Goal: Check status: Check status

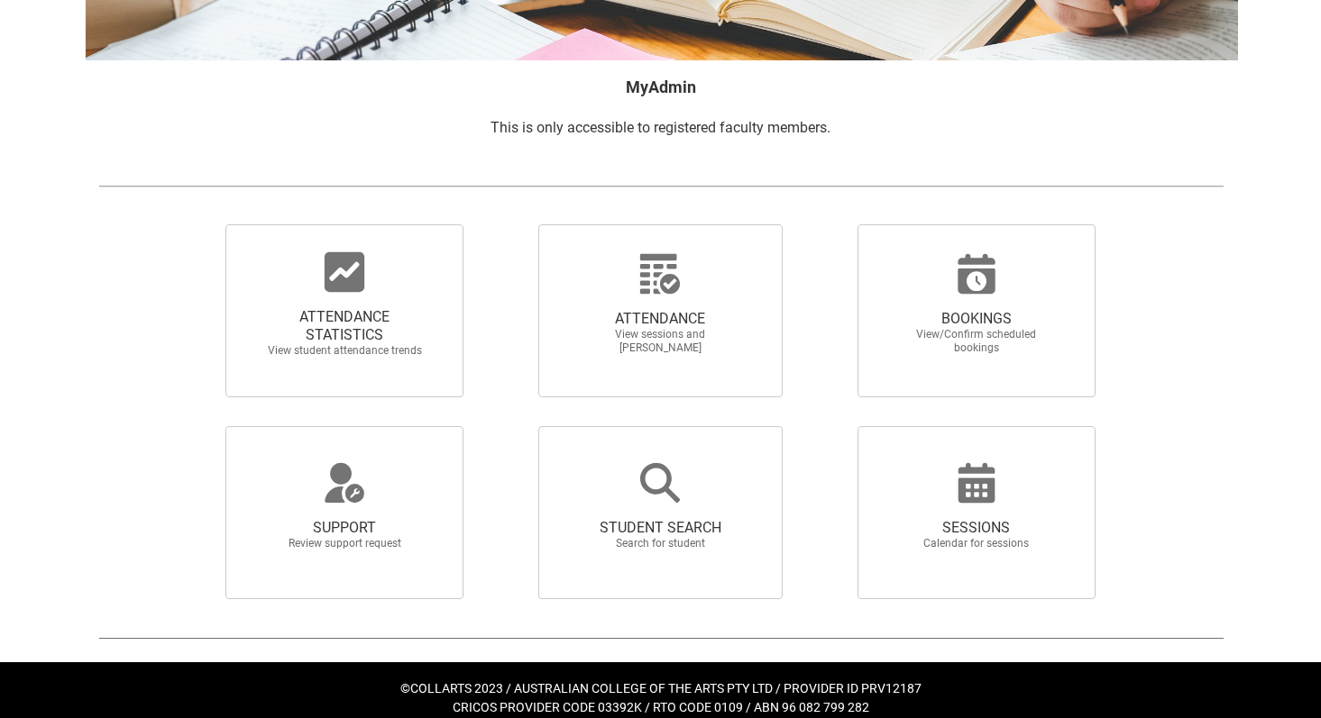
scroll to position [273, 0]
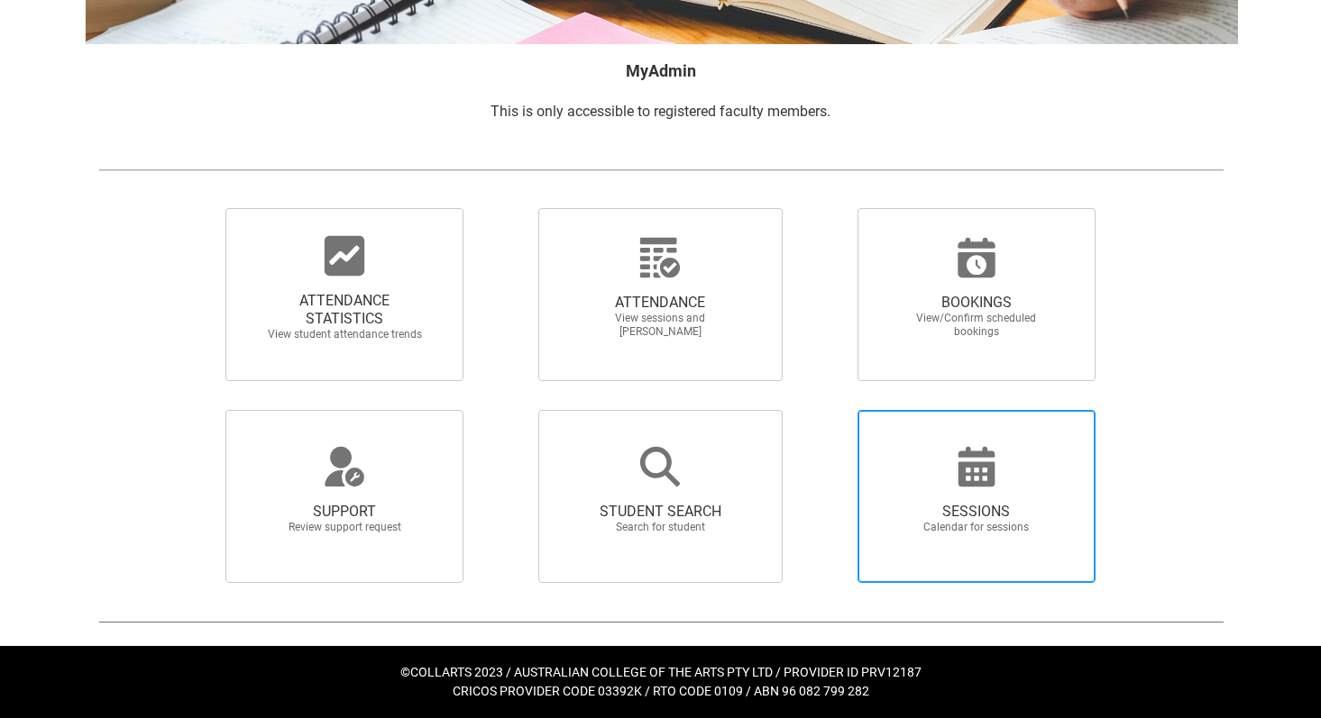
click at [952, 501] on span "SESSIONS Calendar for sessions" at bounding box center [976, 519] width 173 height 60
click at [828, 410] on input "SESSIONS Calendar for sessions" at bounding box center [827, 409] width 1 height 1
radio input "true"
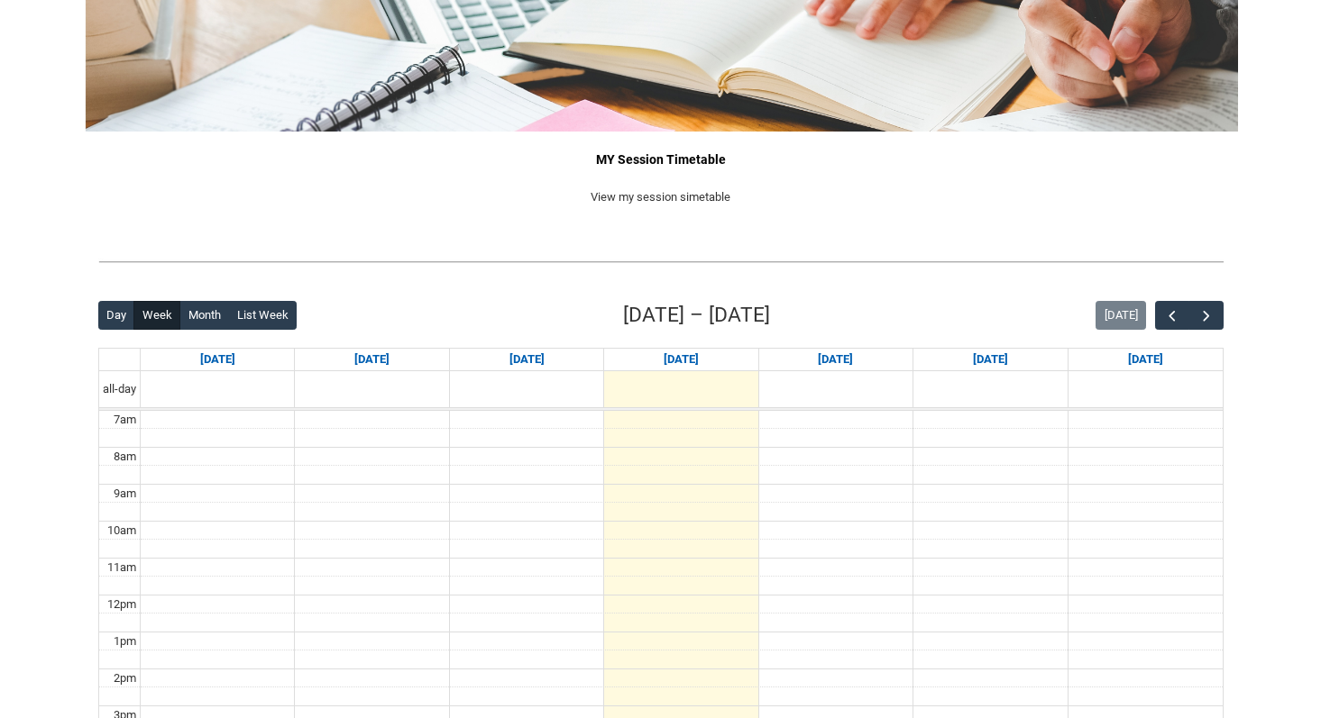
scroll to position [197, 0]
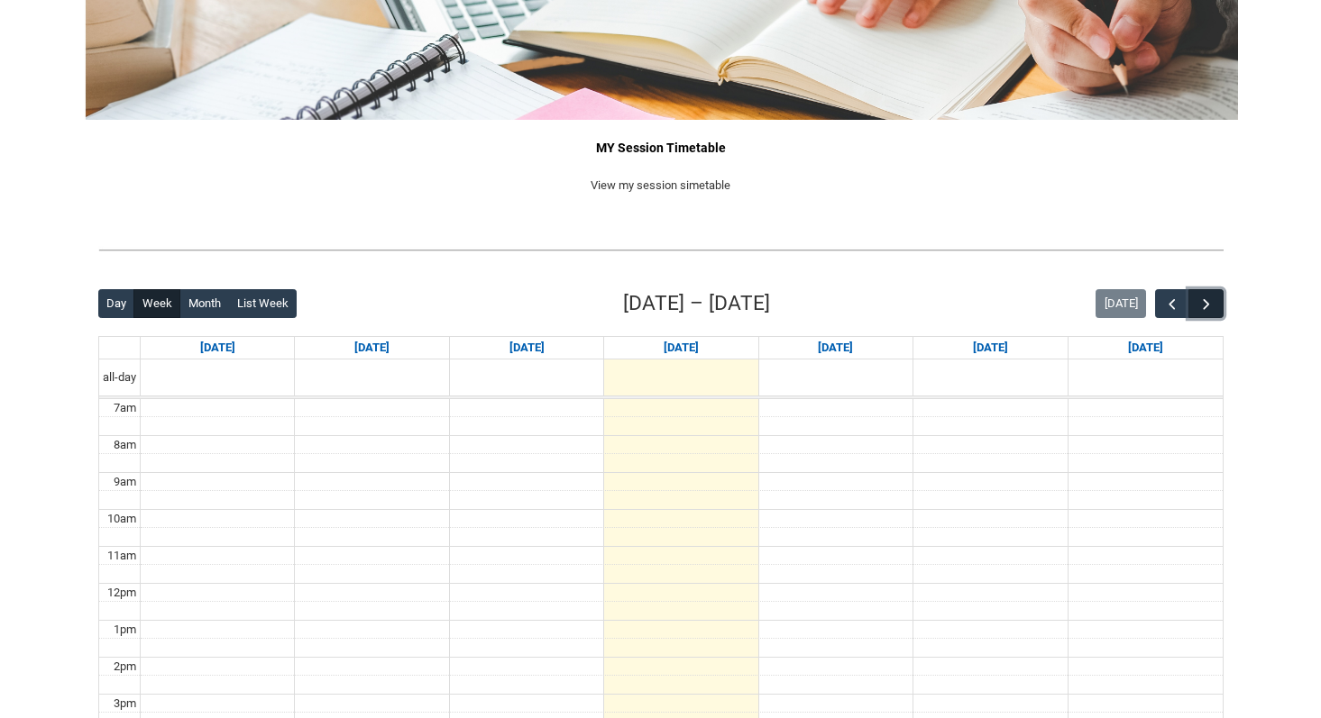
click at [1205, 306] on span "button" at bounding box center [1206, 305] width 18 height 18
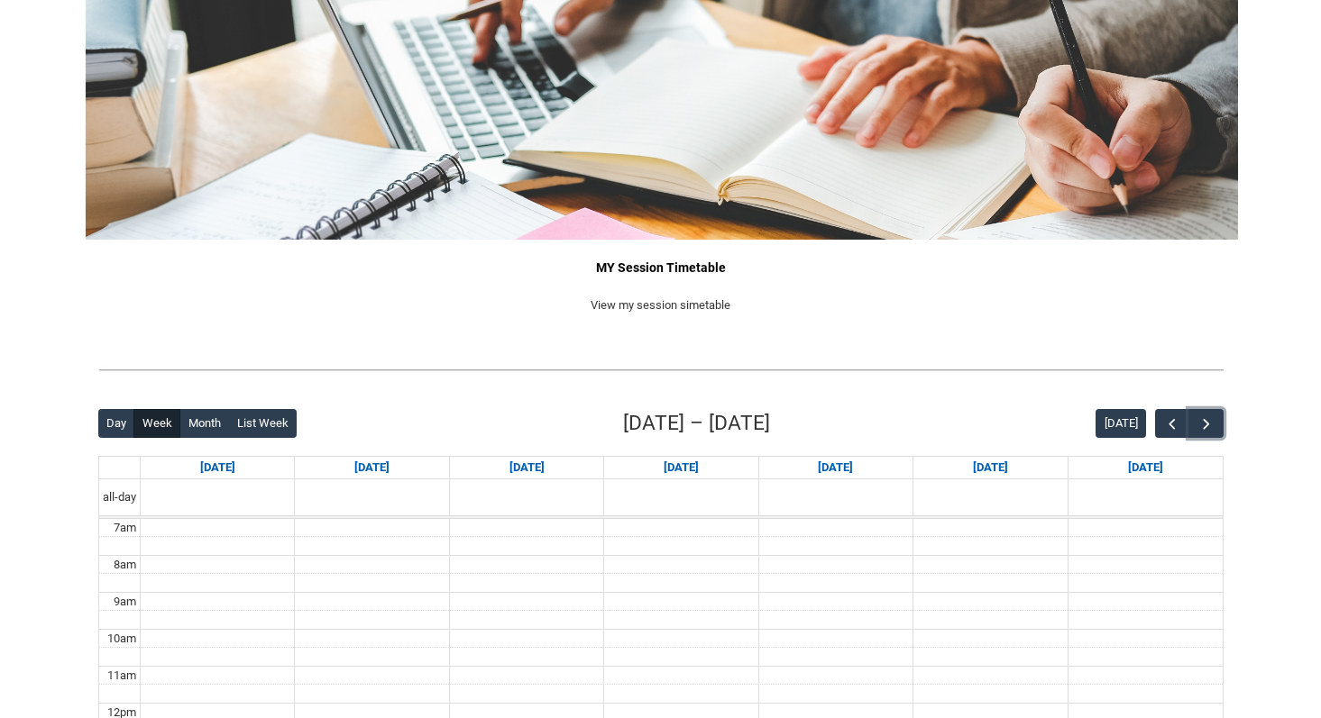
scroll to position [77, 0]
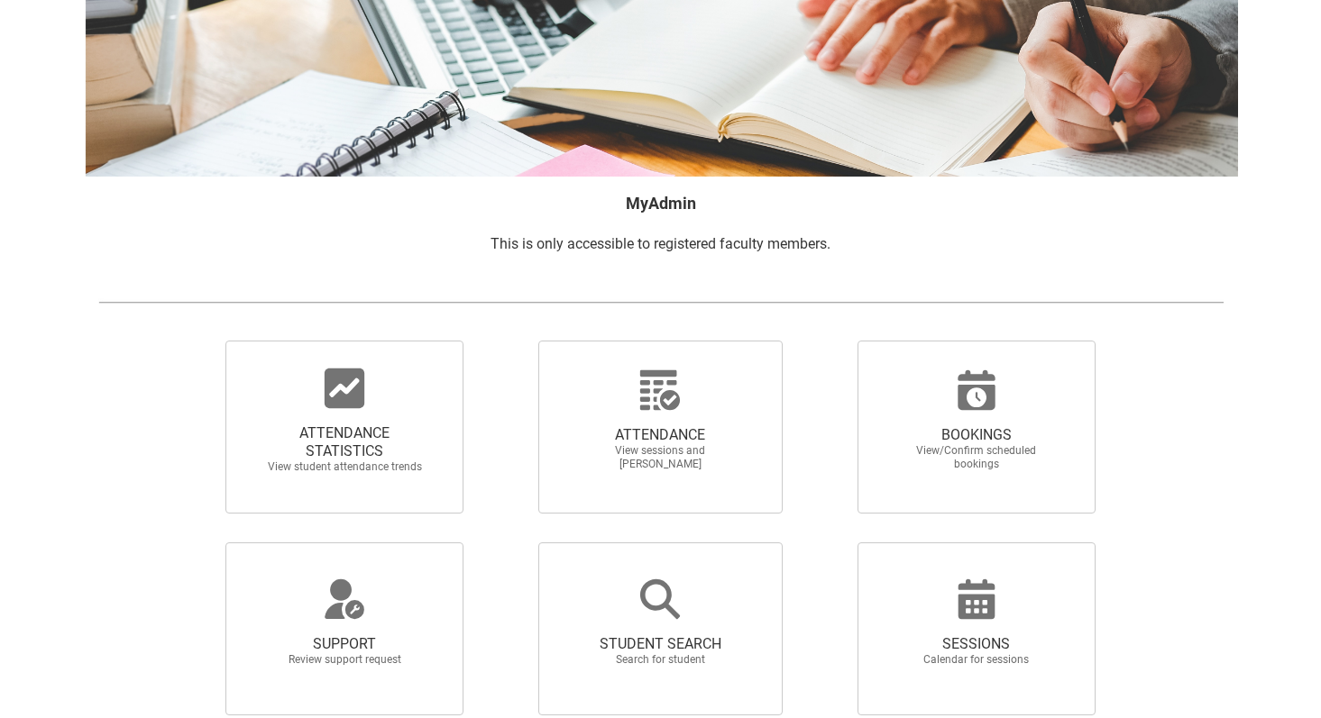
scroll to position [163, 0]
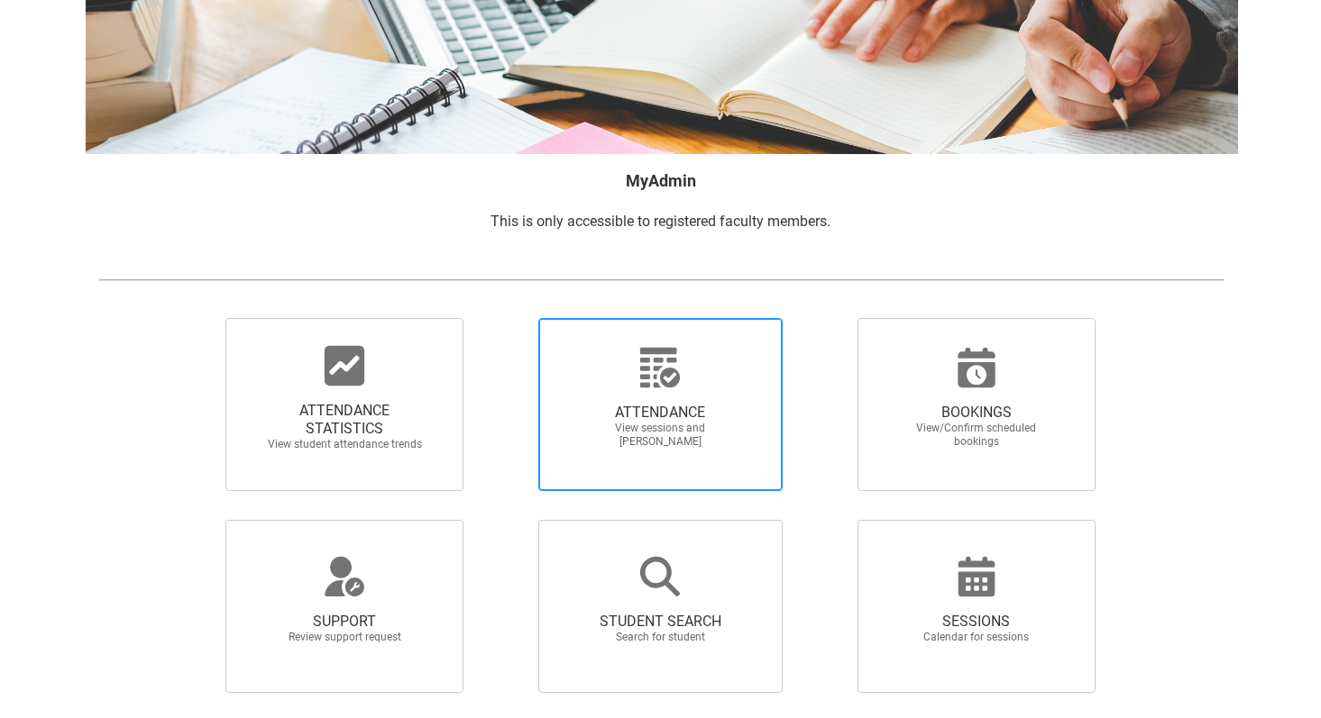
click at [679, 403] on span "ATTENDANCE View sessions and mark attendance" at bounding box center [659, 426] width 173 height 74
click at [508, 318] on input "ATTENDANCE View sessions and mark attendance" at bounding box center [507, 317] width 1 height 1
radio input "true"
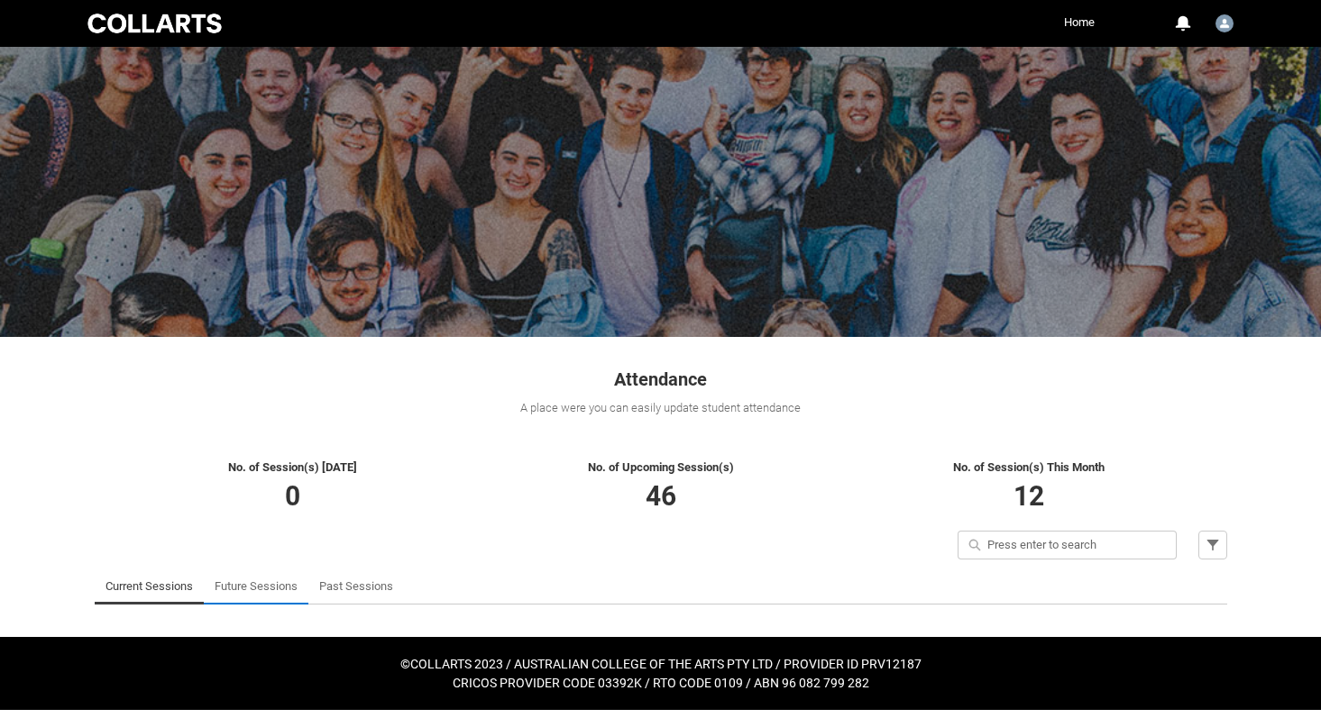
click at [257, 589] on link "Future Sessions" at bounding box center [256, 587] width 83 height 36
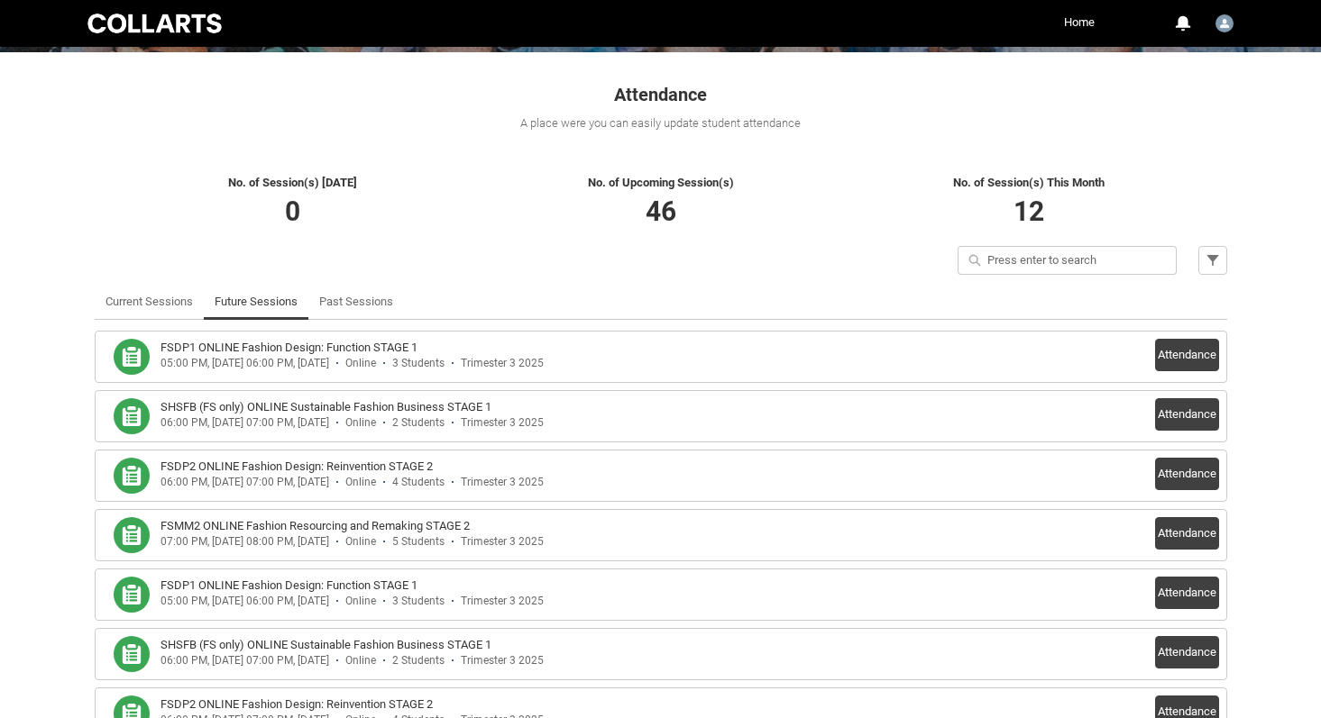
scroll to position [291, 0]
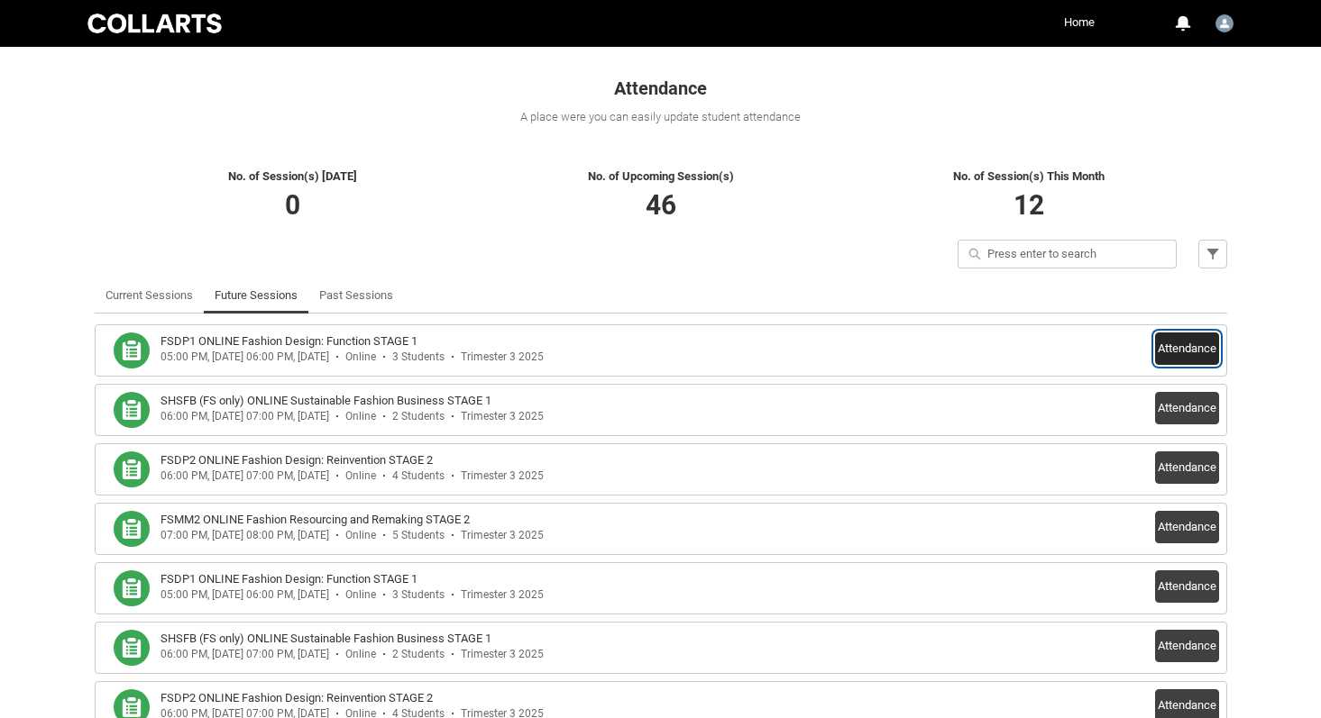
click at [1186, 352] on button "Attendance" at bounding box center [1187, 349] width 64 height 32
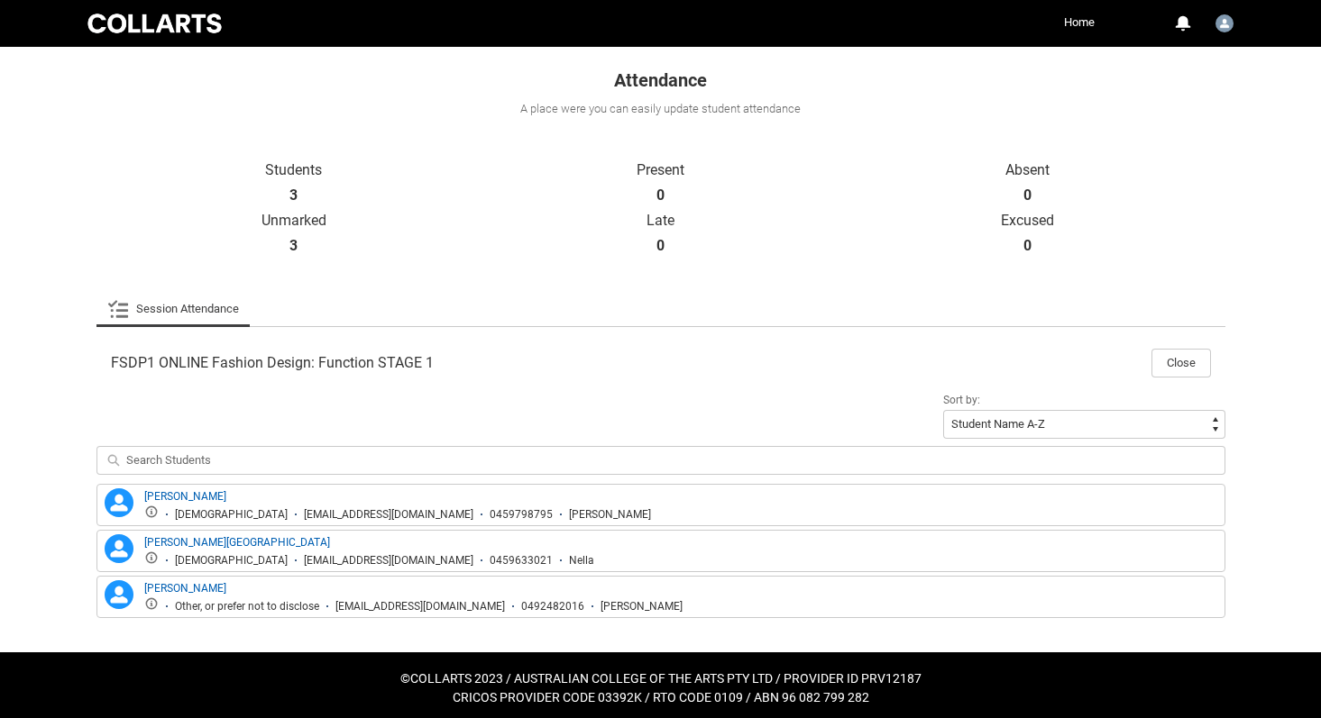
scroll to position [305, 0]
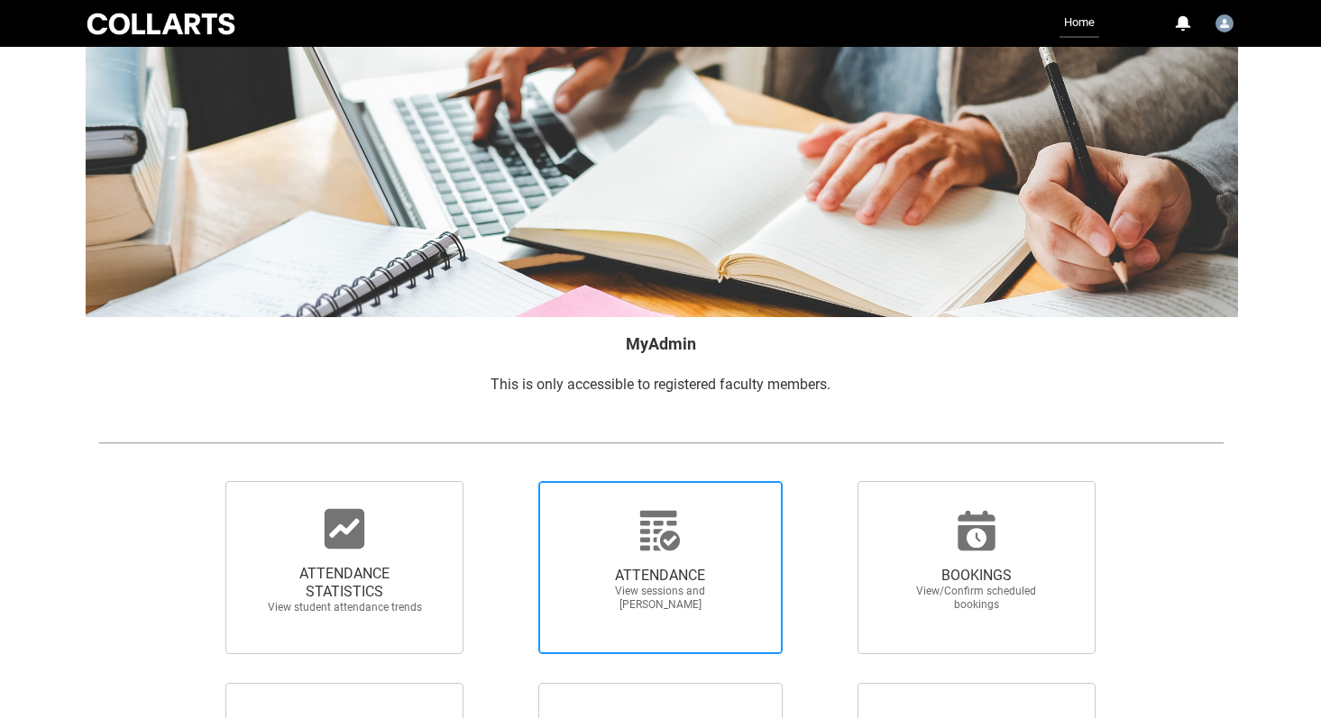
click at [666, 547] on icon at bounding box center [660, 531] width 40 height 40
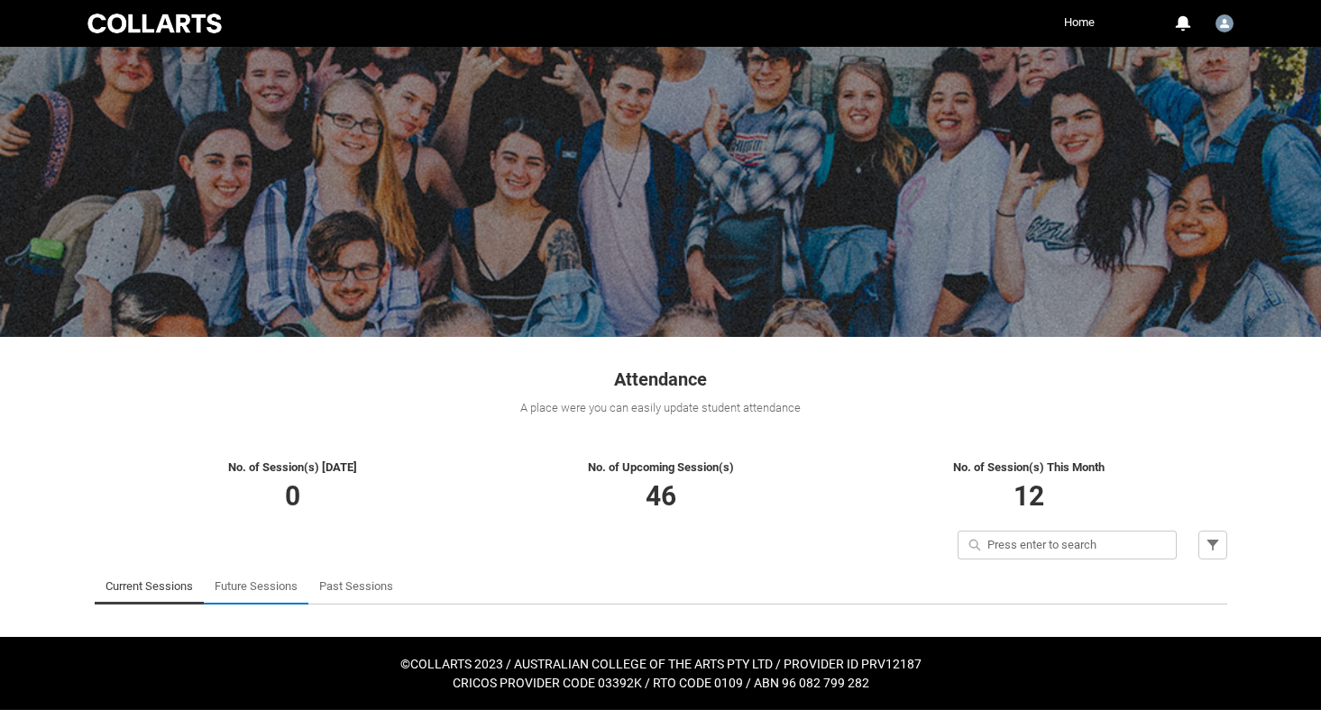
click at [242, 584] on link "Future Sessions" at bounding box center [256, 587] width 83 height 36
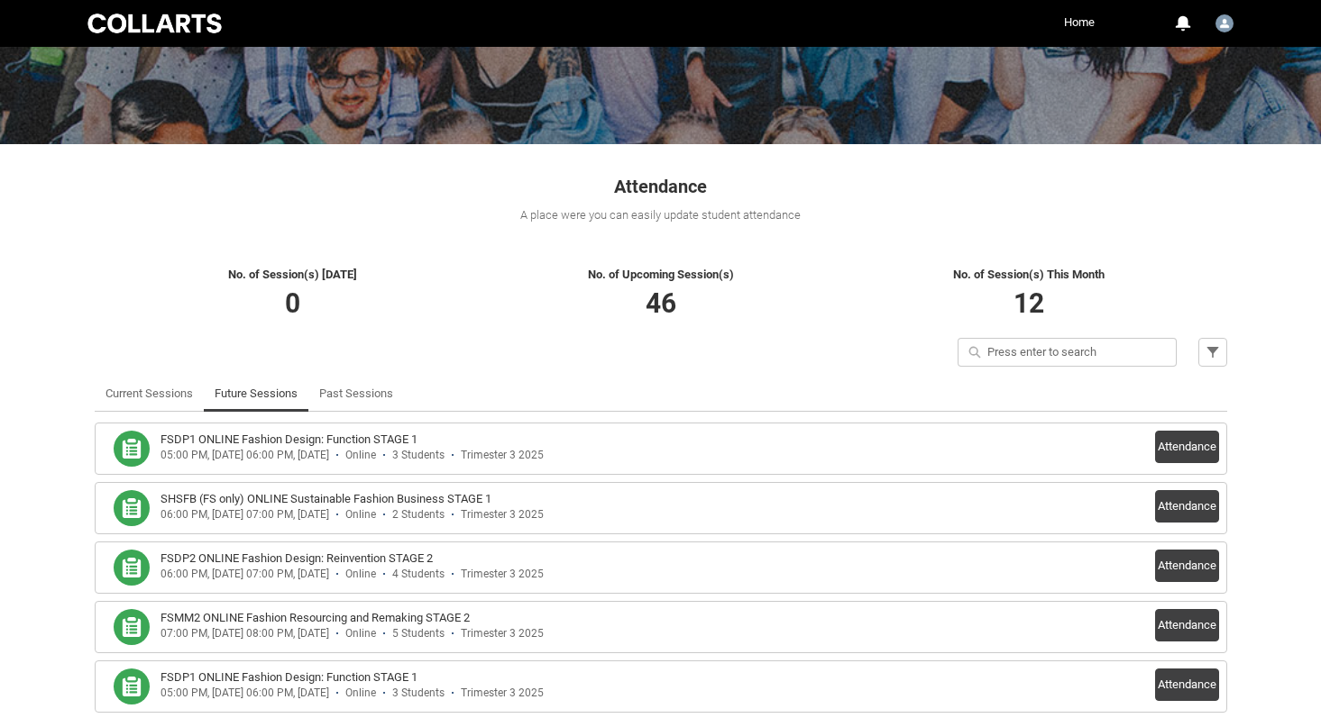
scroll to position [194, 0]
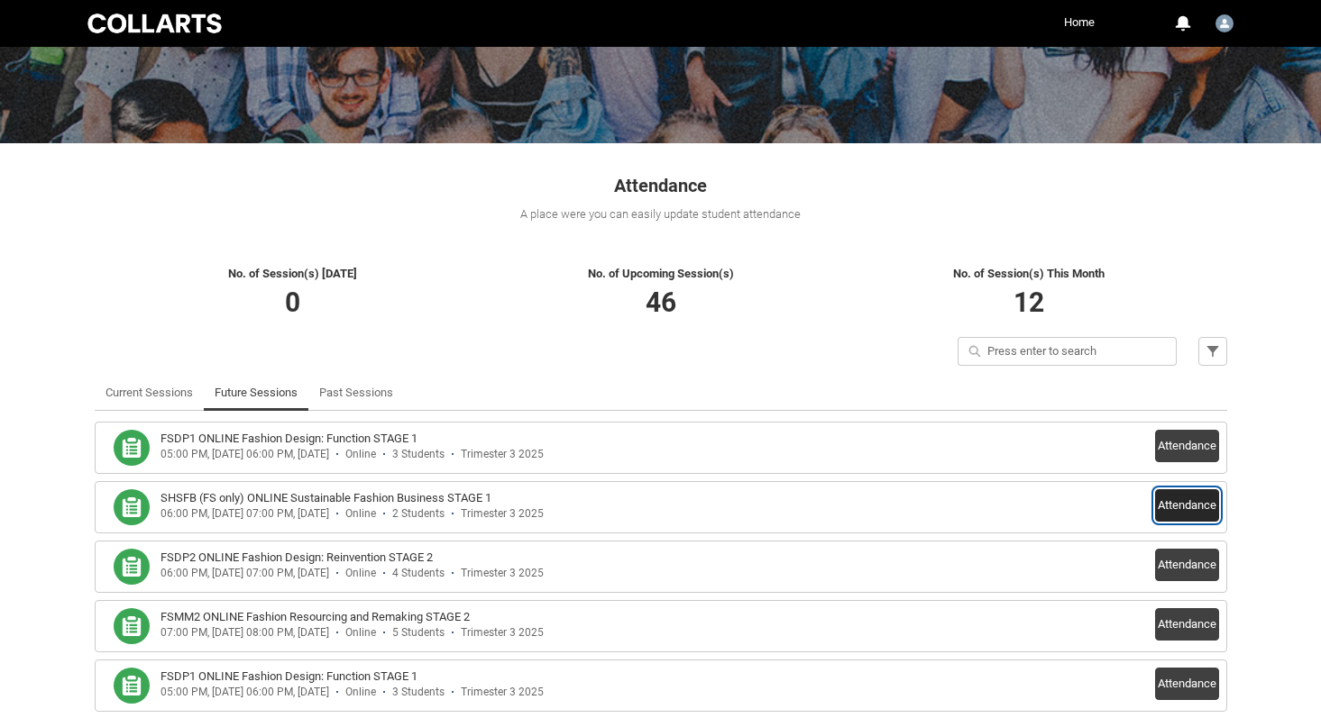
click at [1207, 501] on button "Attendance" at bounding box center [1187, 505] width 64 height 32
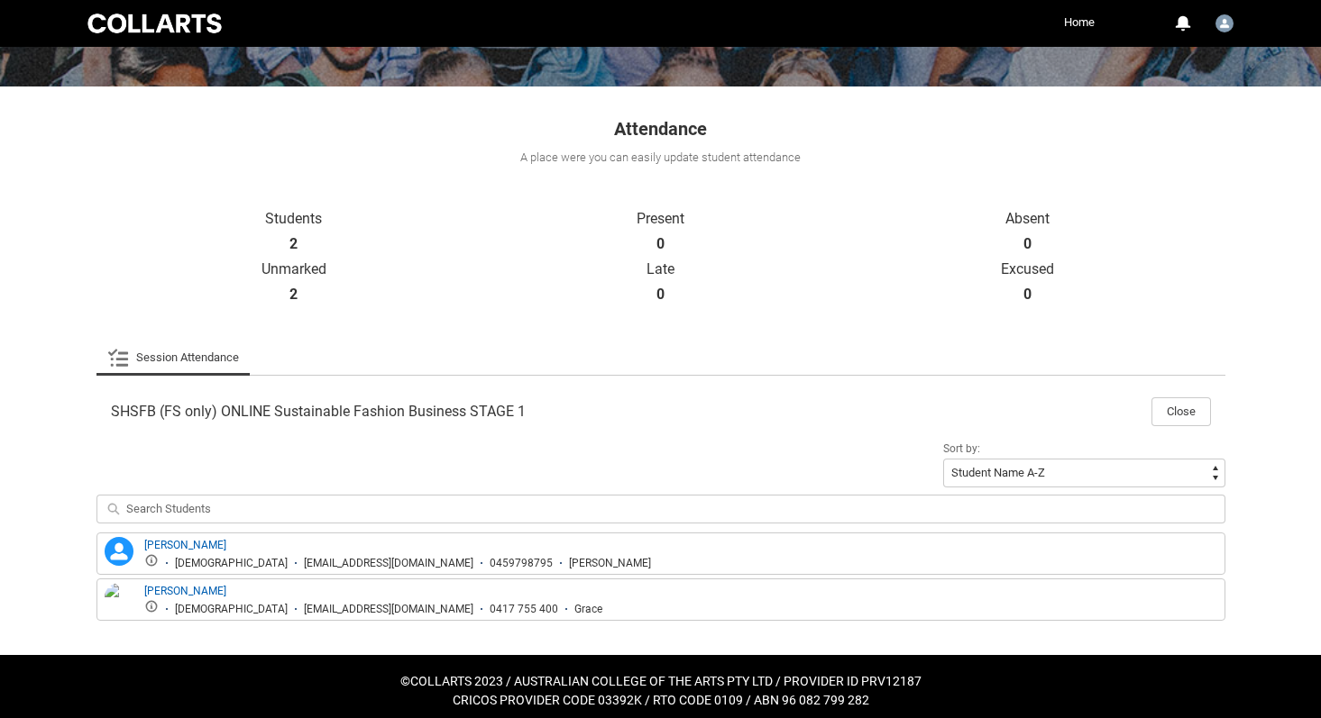
scroll to position [254, 0]
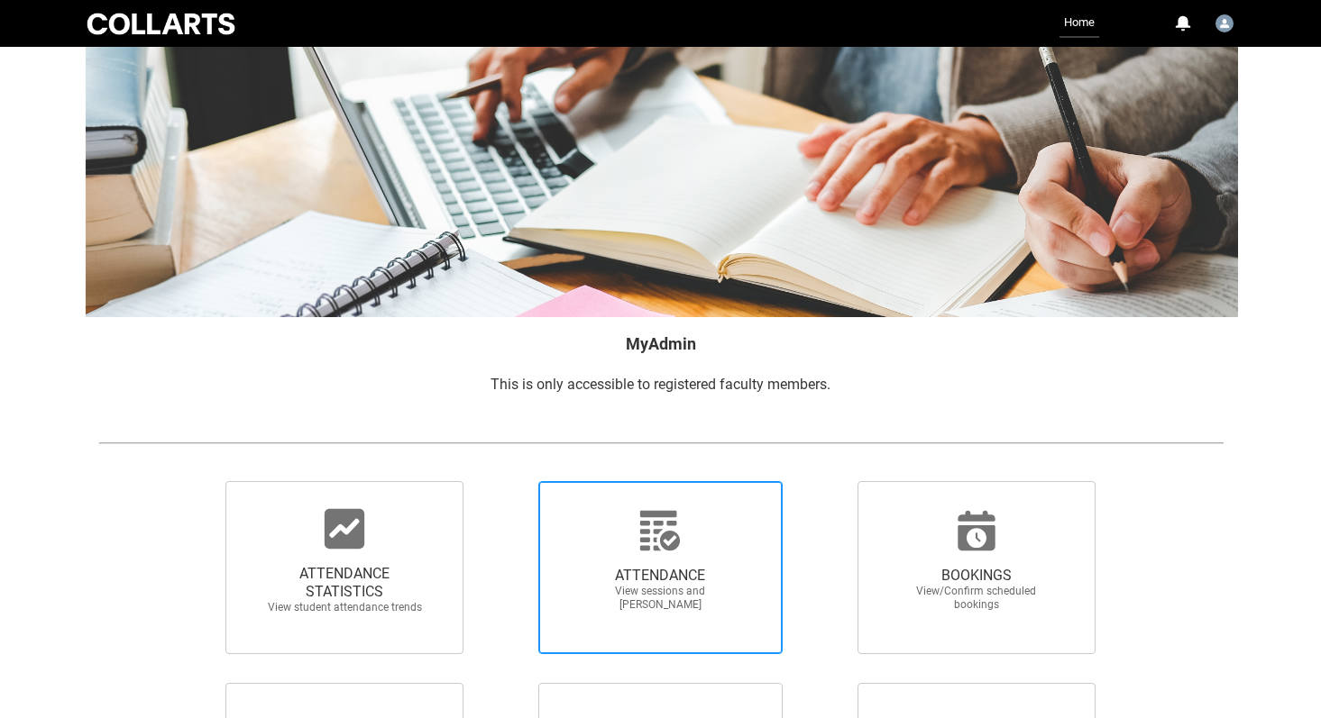
click at [703, 582] on span "ATTENDANCE" at bounding box center [660, 576] width 159 height 18
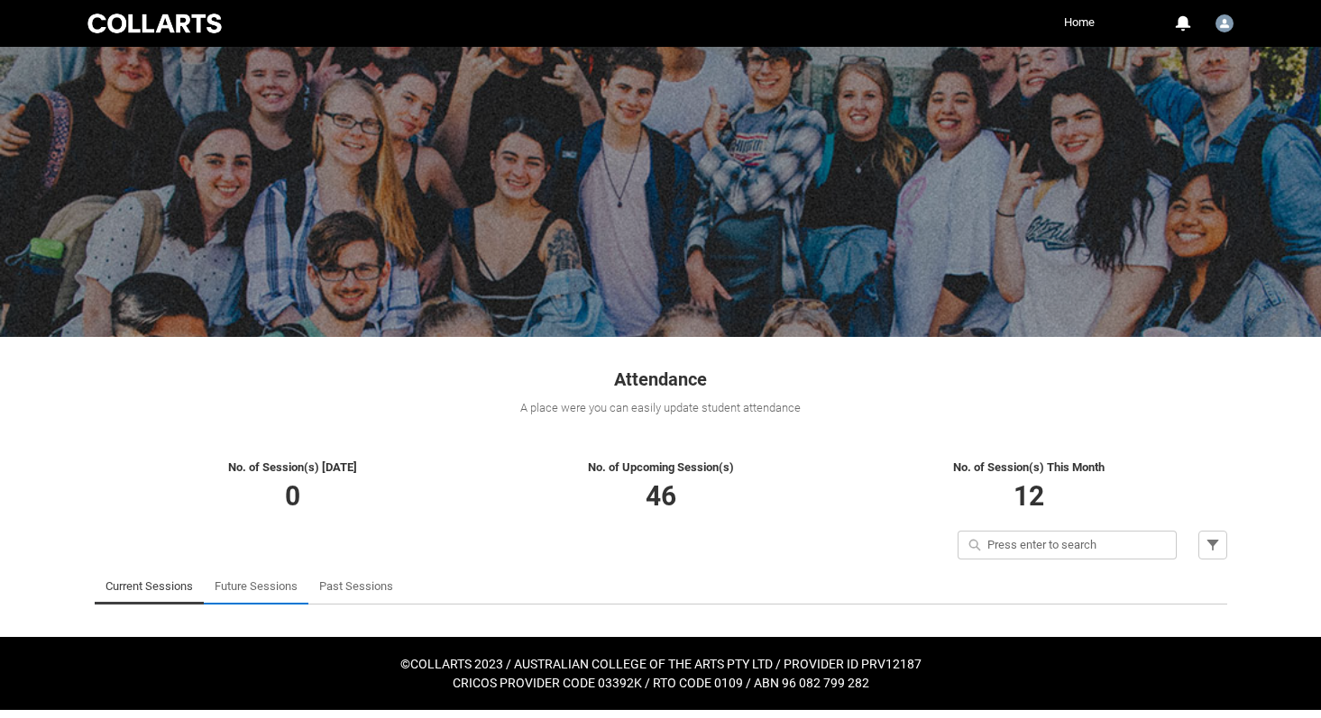
click at [255, 585] on link "Future Sessions" at bounding box center [256, 587] width 83 height 36
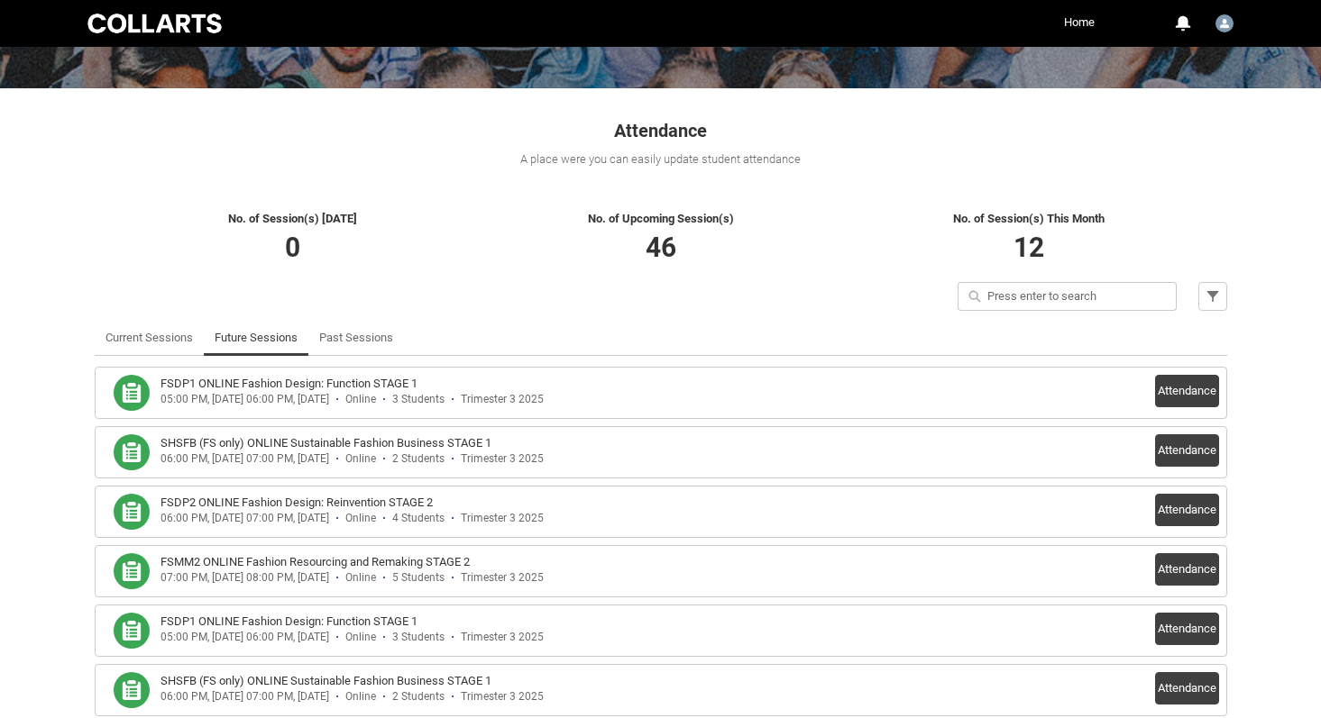
scroll to position [268, 0]
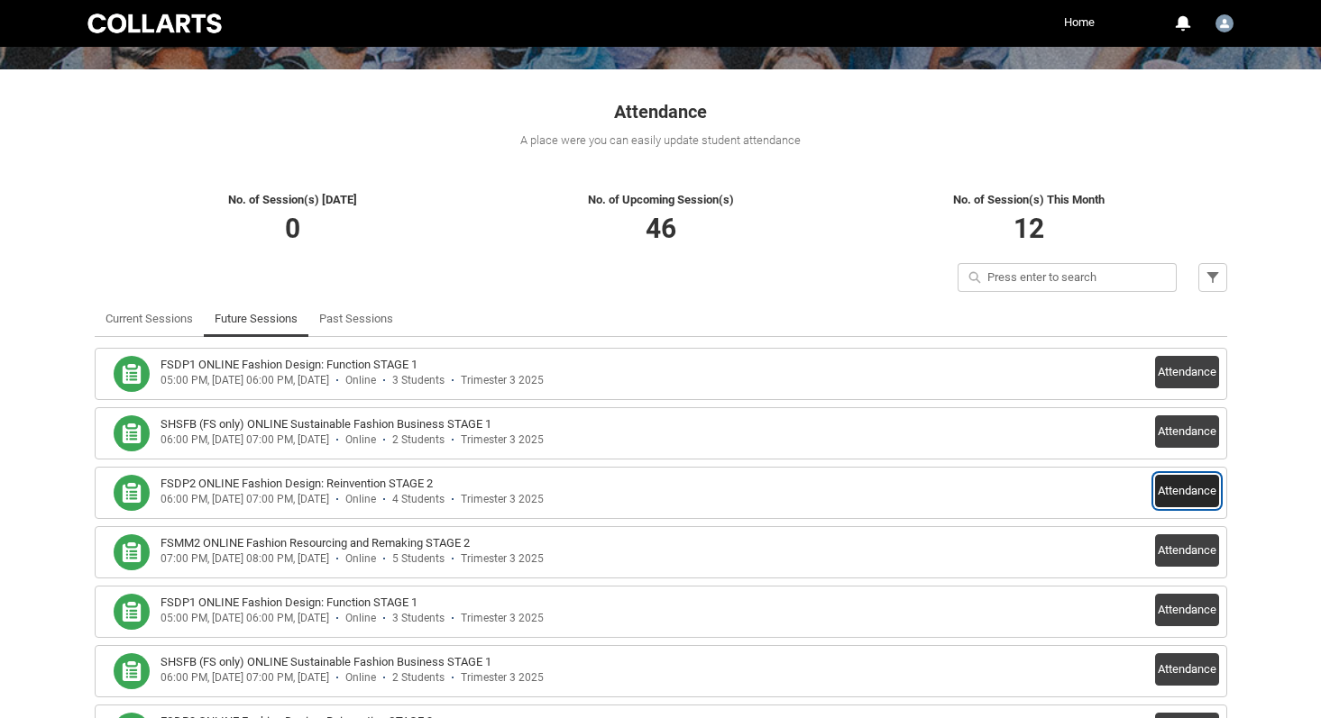
click at [1167, 501] on button "Attendance" at bounding box center [1187, 491] width 64 height 32
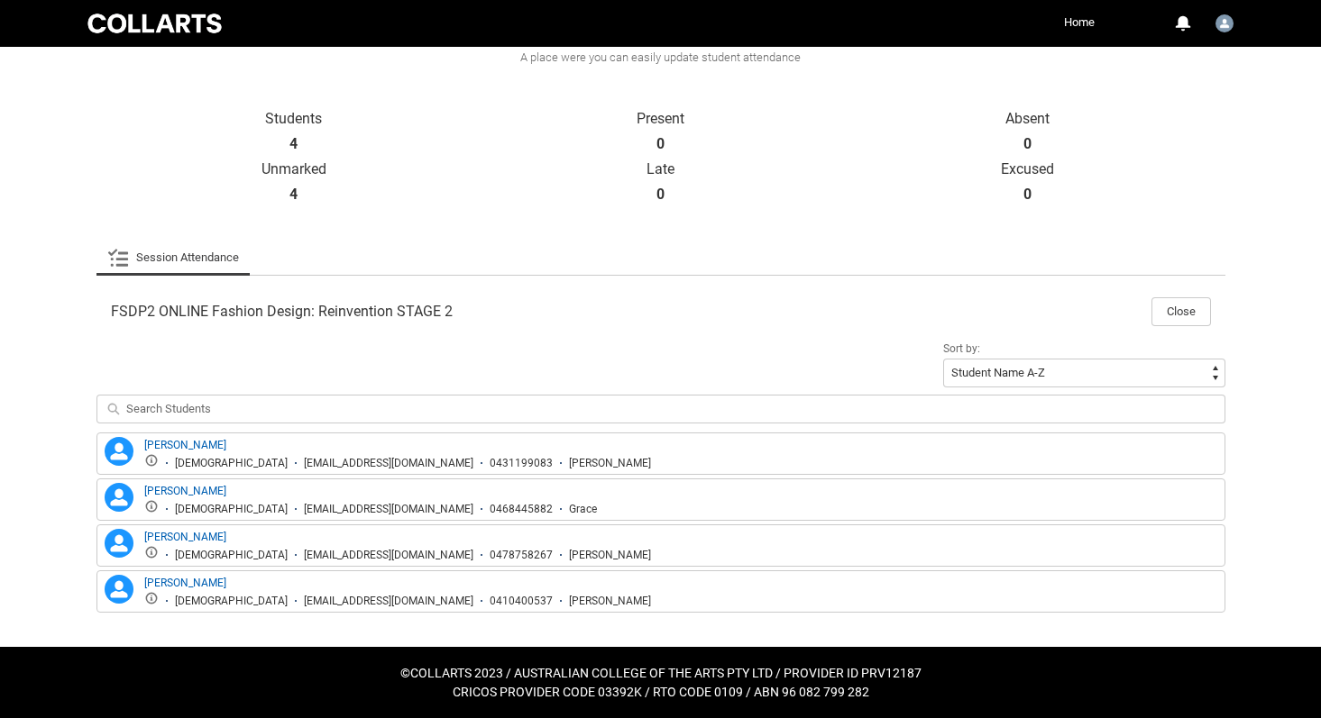
scroll to position [352, 0]
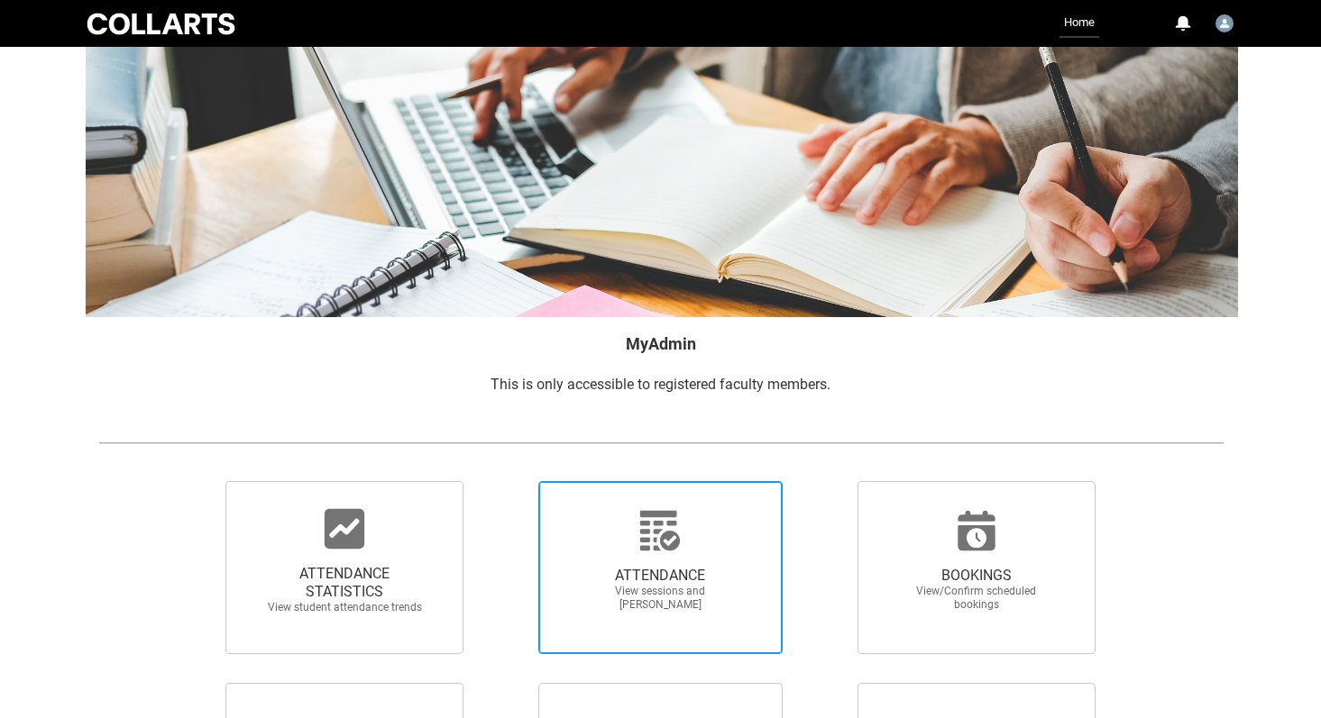
click at [668, 567] on span "ATTENDANCE" at bounding box center [660, 576] width 159 height 18
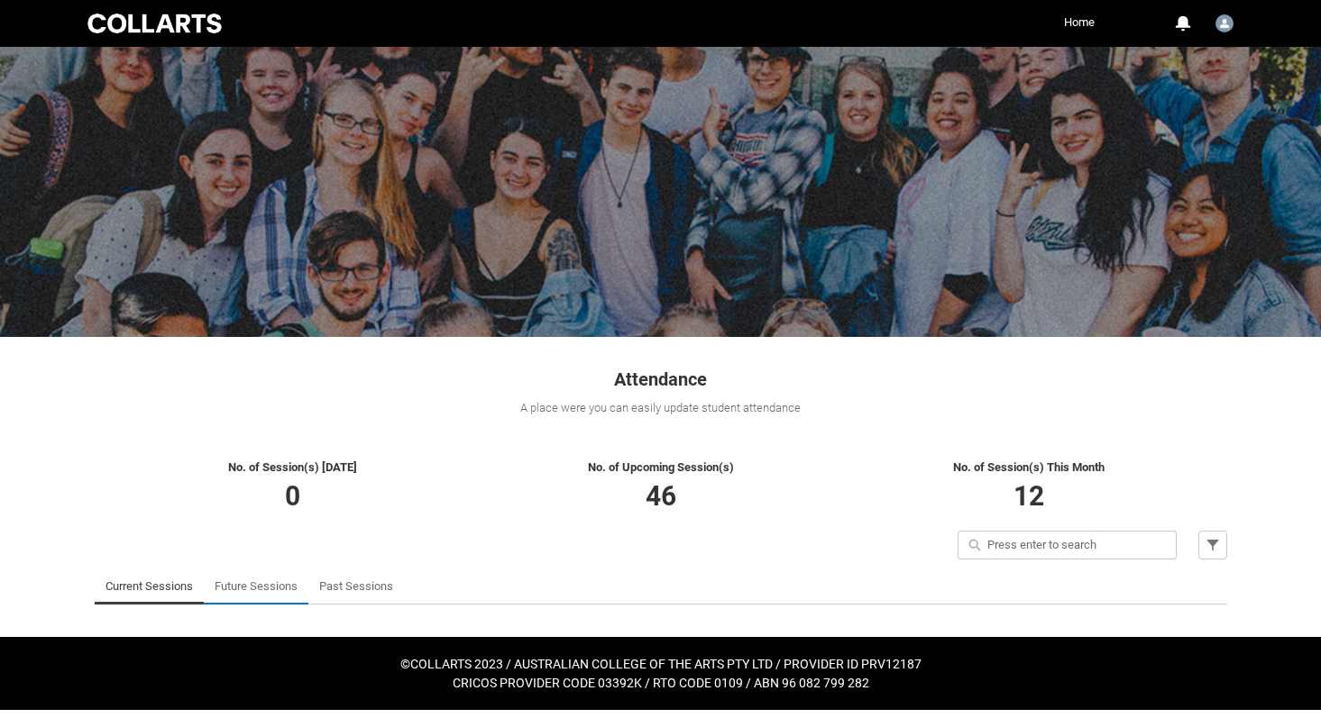
click at [270, 583] on link "Future Sessions" at bounding box center [256, 587] width 83 height 36
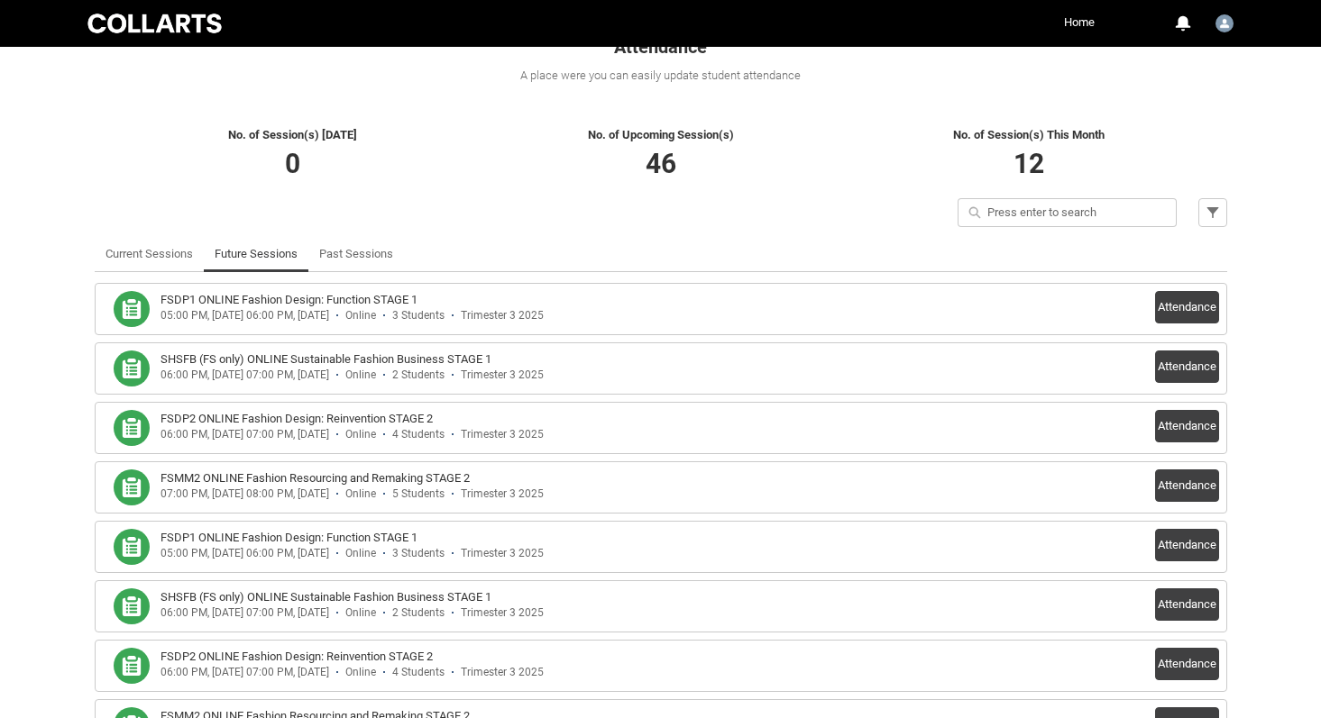
scroll to position [340, 0]
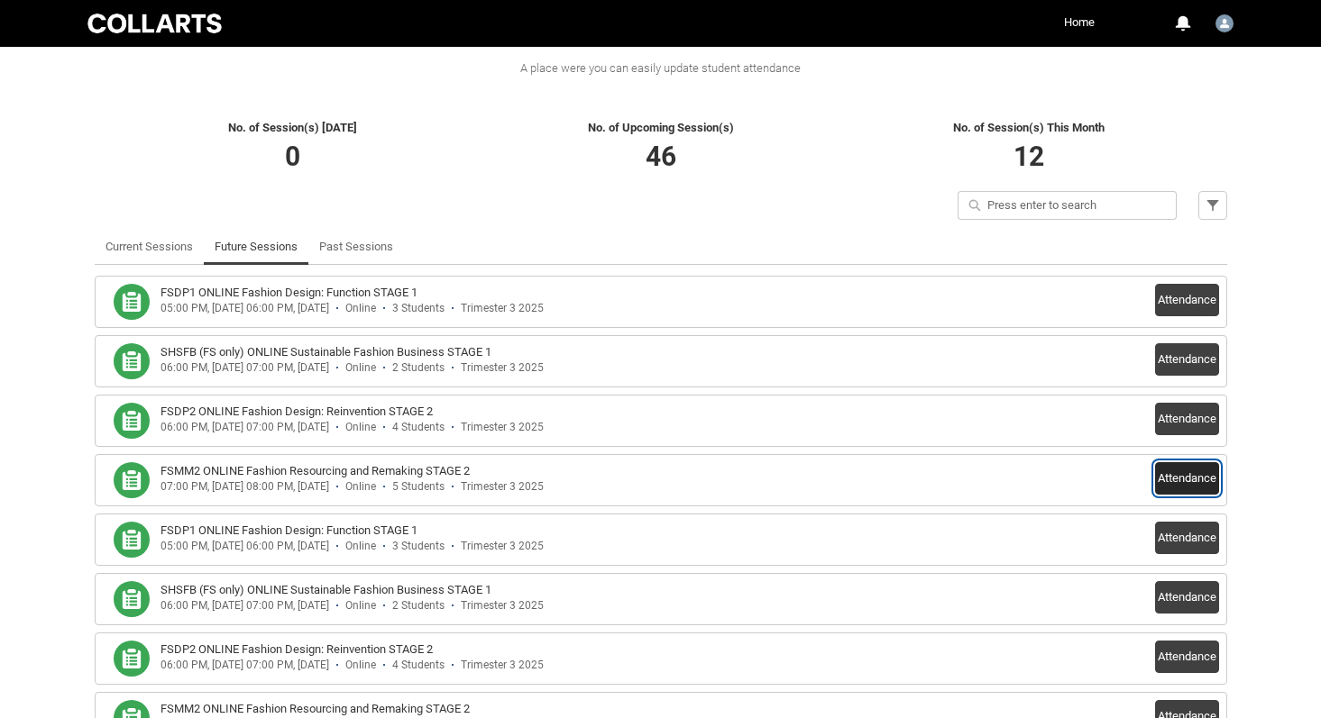
click at [1193, 484] on button "Attendance" at bounding box center [1187, 478] width 64 height 32
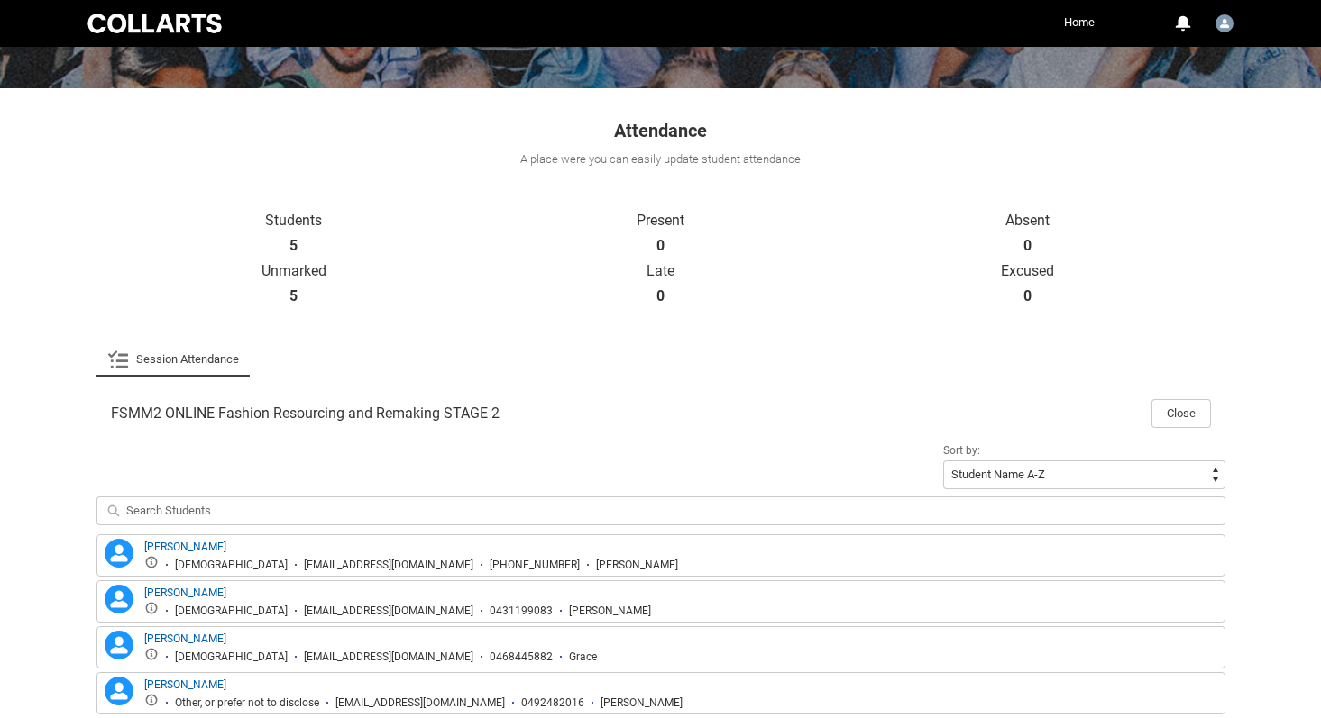
scroll to position [398, 0]
